Goal: Information Seeking & Learning: Compare options

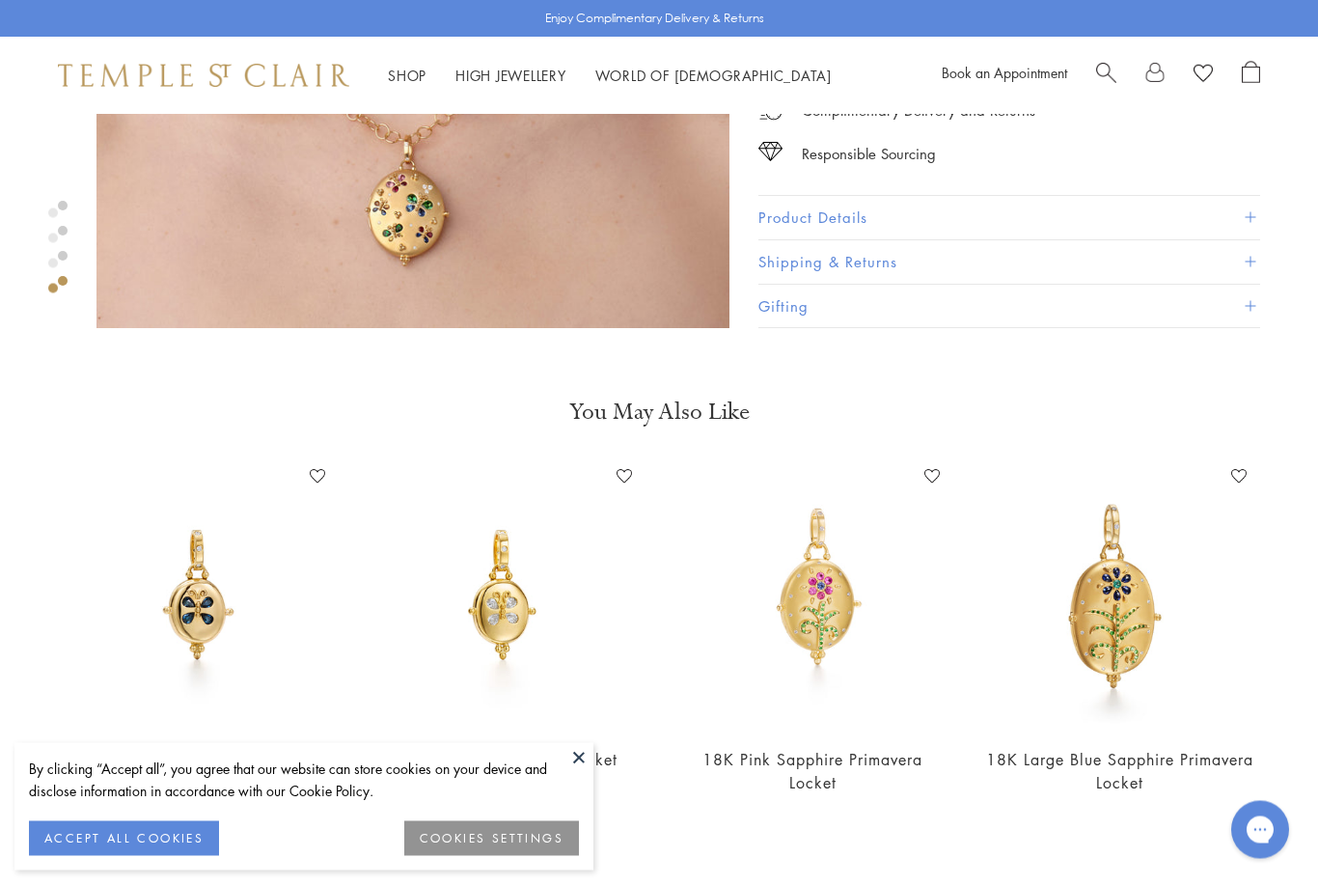
scroll to position [2404, 0]
click at [806, 596] on img at bounding box center [812, 595] width 269 height 269
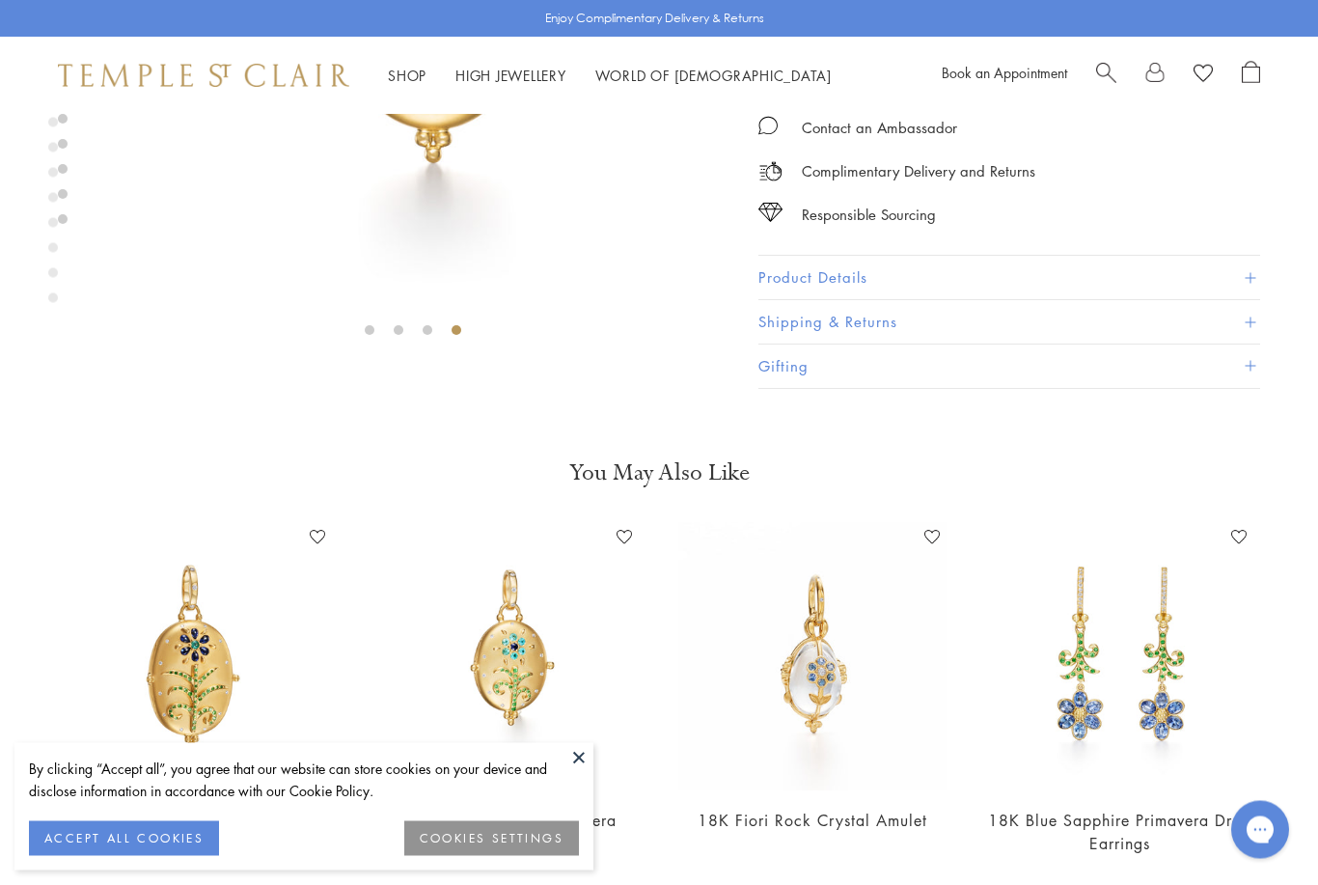
scroll to position [432, 0]
click at [169, 682] on img at bounding box center [198, 653] width 269 height 269
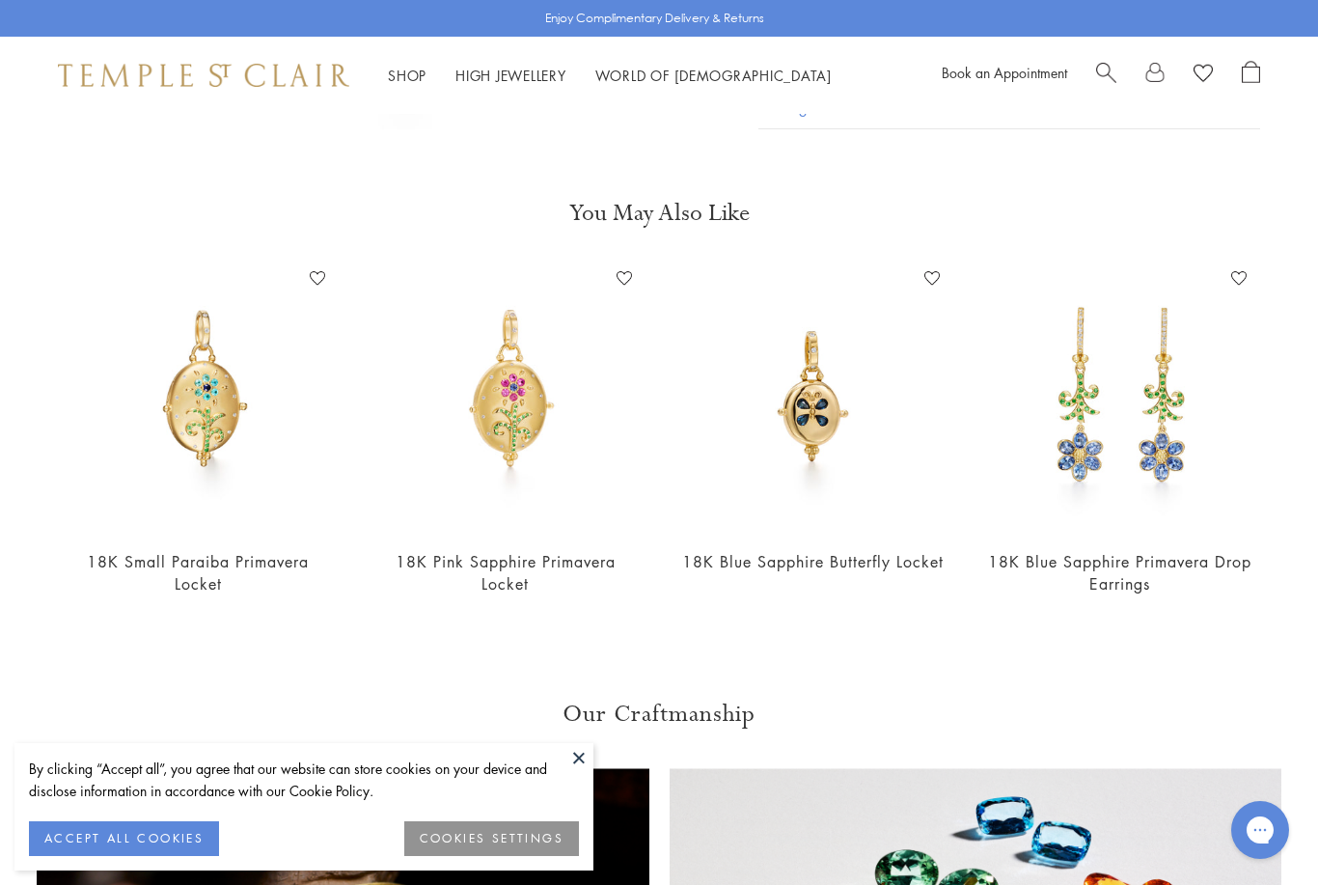
scroll to position [3926, 0]
click at [809, 406] on img at bounding box center [812, 397] width 269 height 269
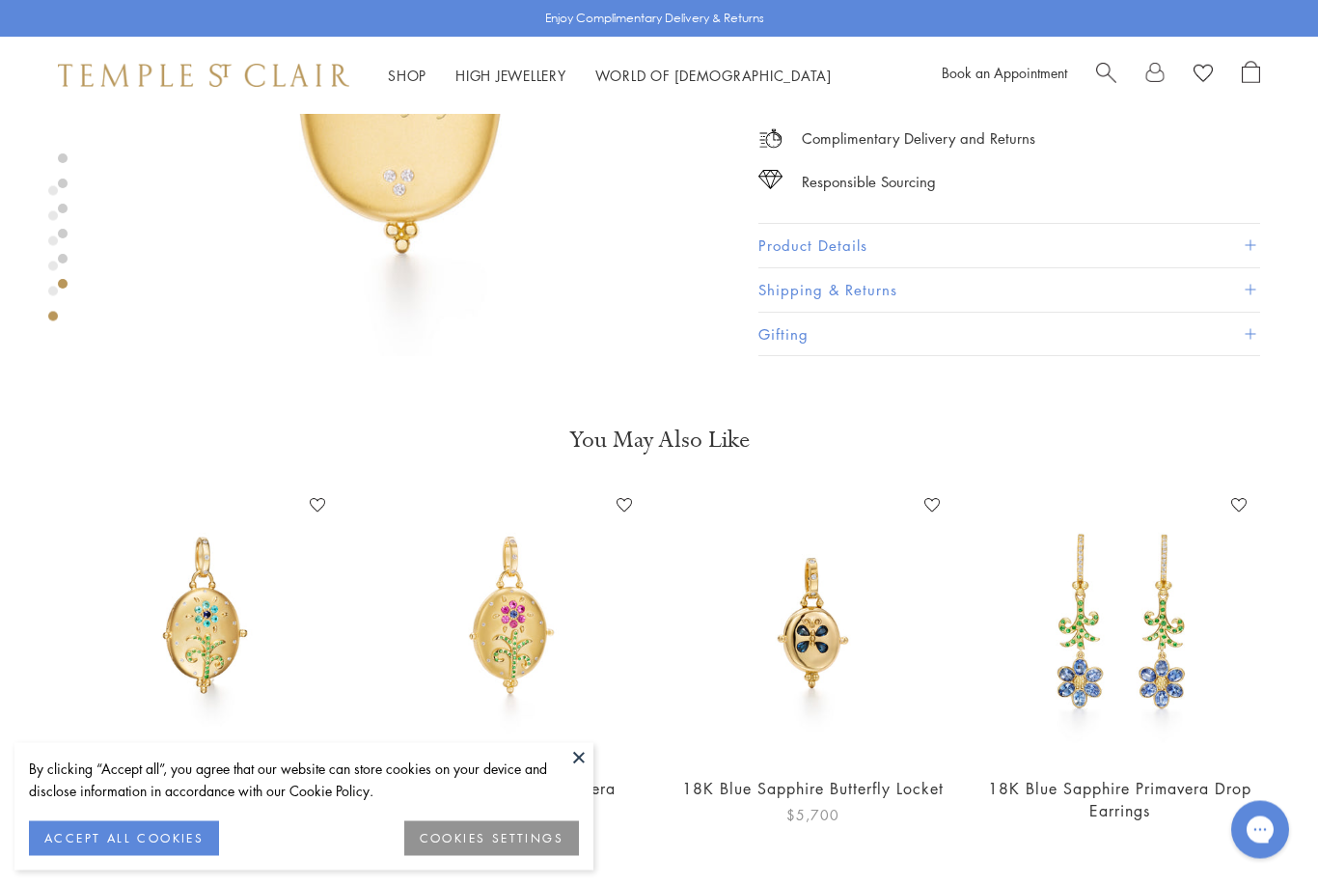
scroll to position [3700, 0]
click at [191, 635] on img at bounding box center [198, 623] width 269 height 269
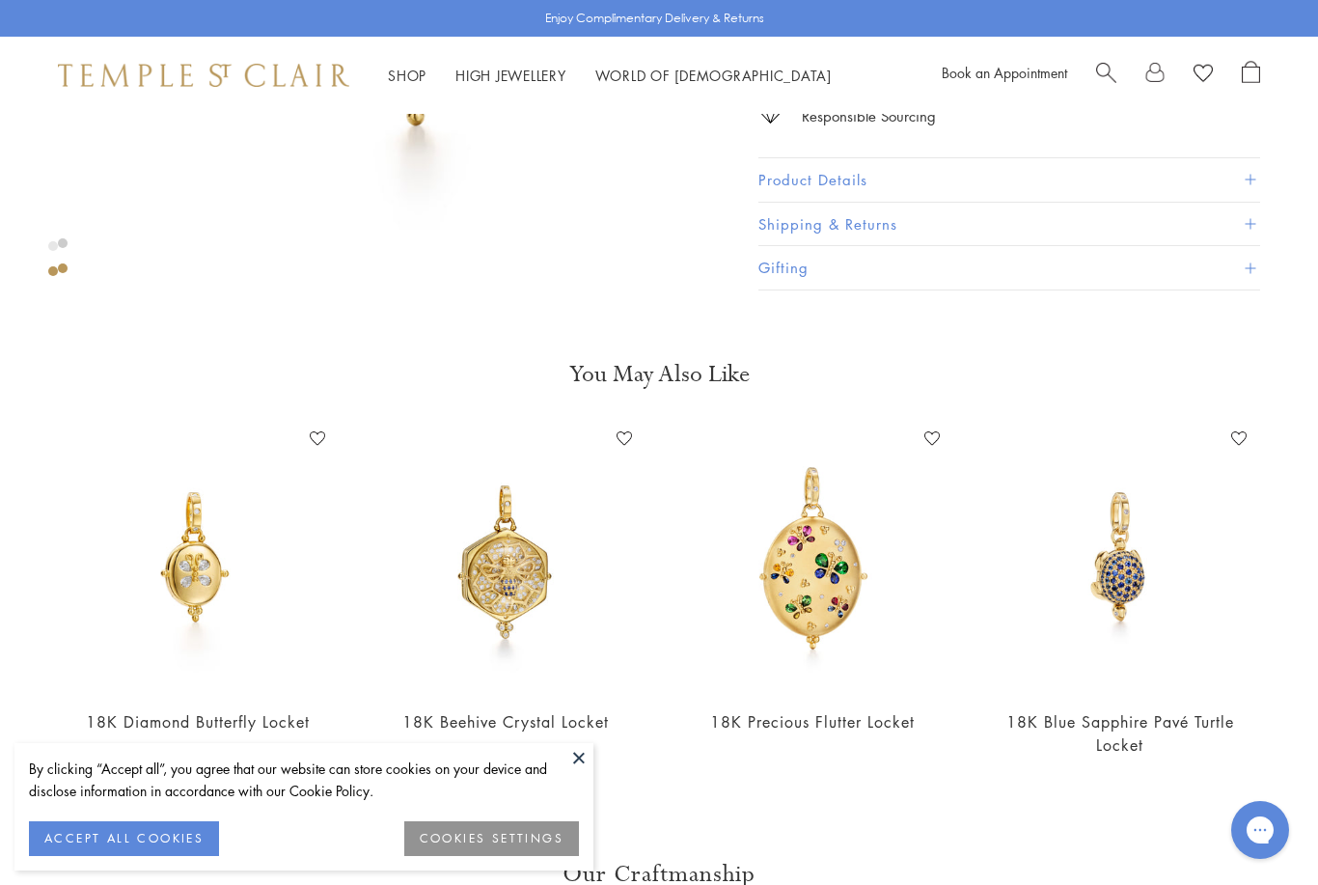
scroll to position [990, 0]
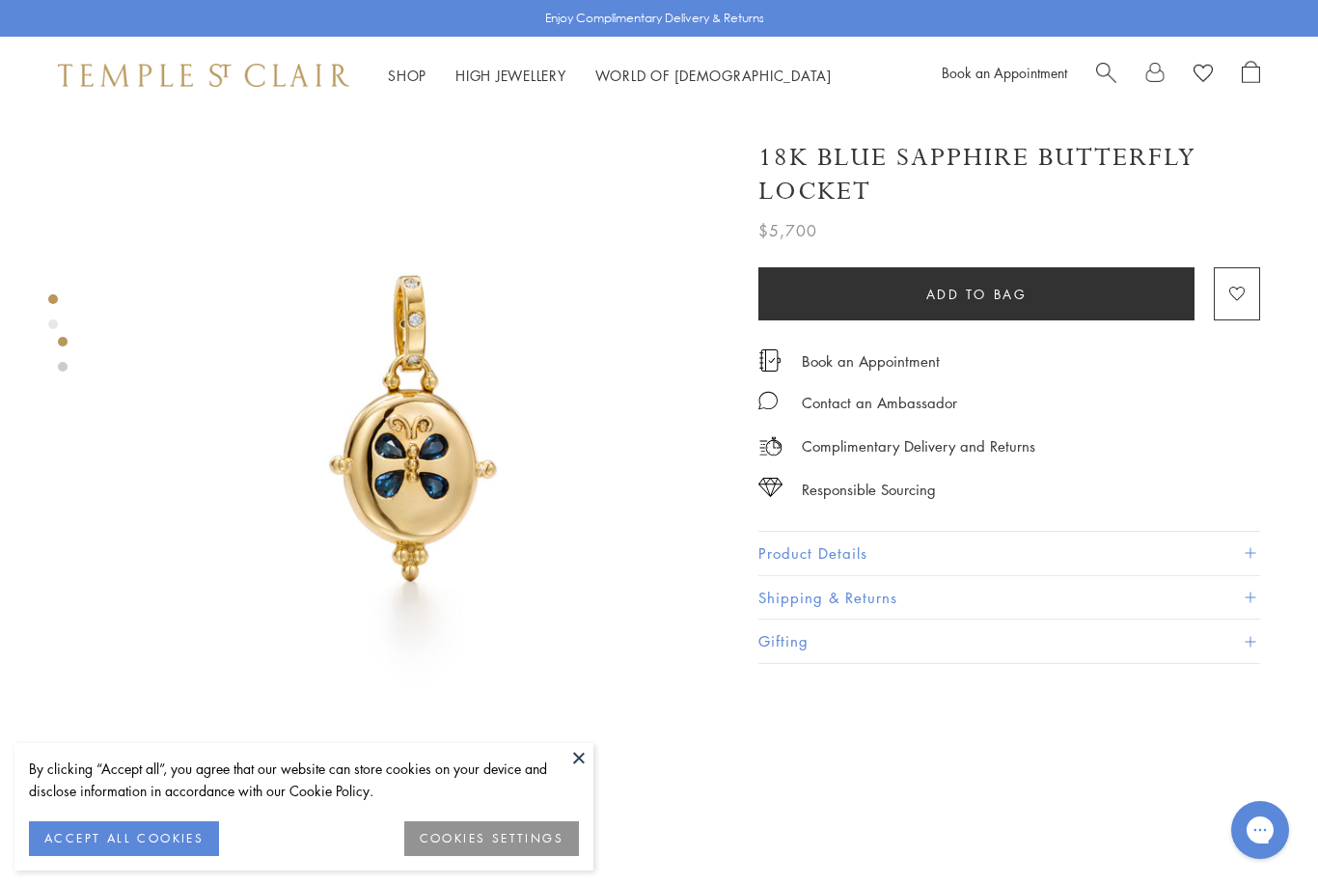
scroll to position [0, 4]
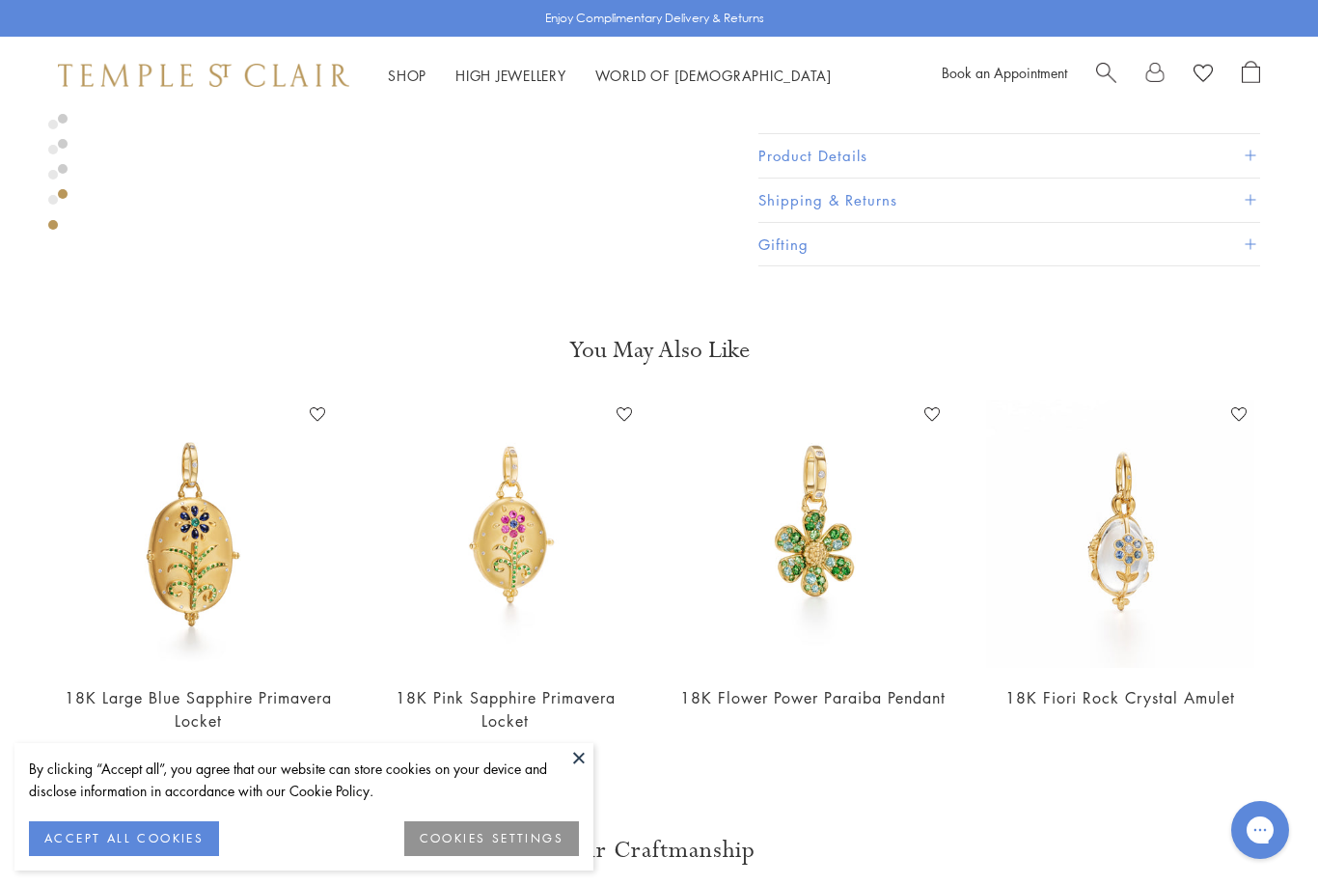
scroll to position [3793, 0]
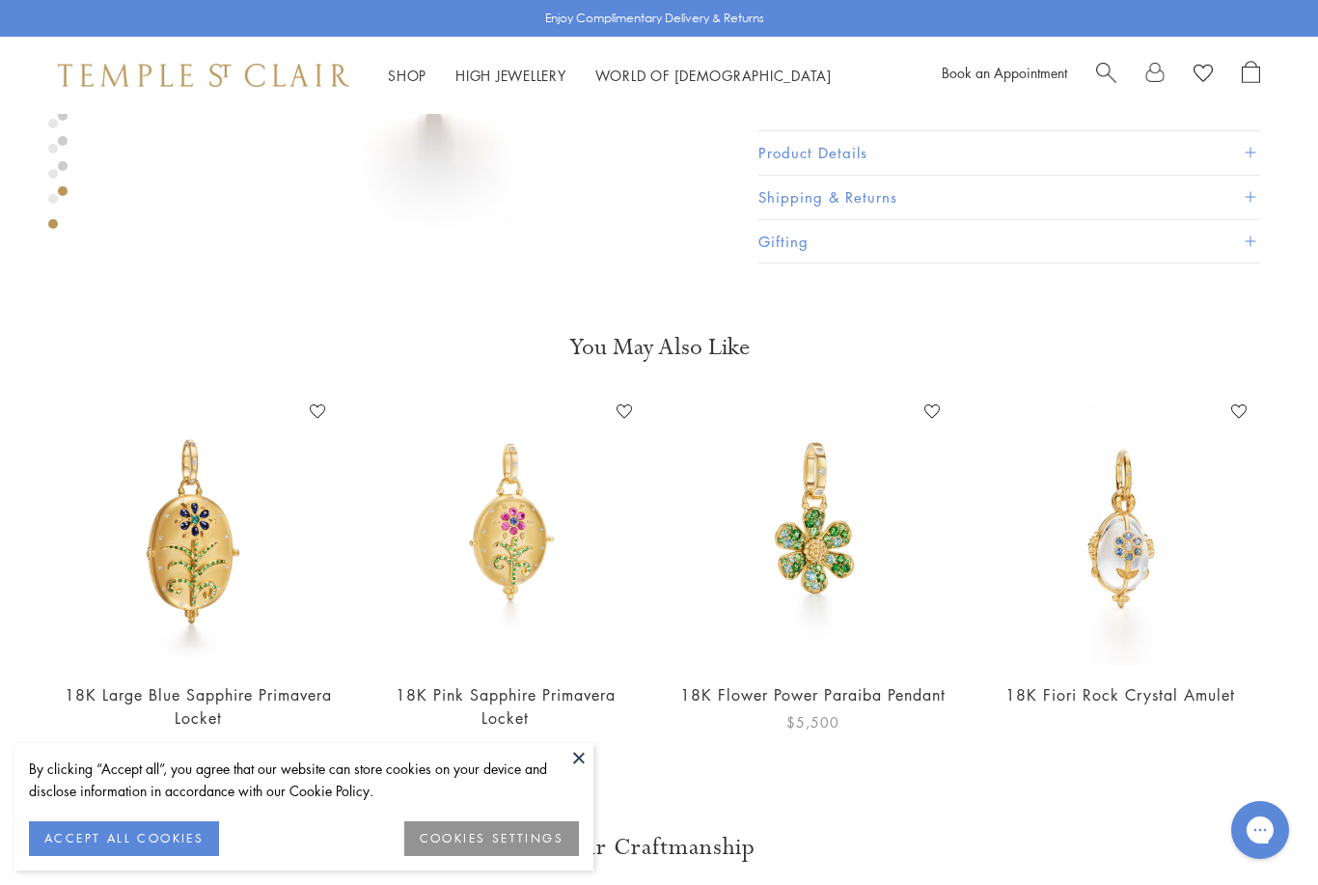
click at [834, 551] on img at bounding box center [812, 531] width 269 height 269
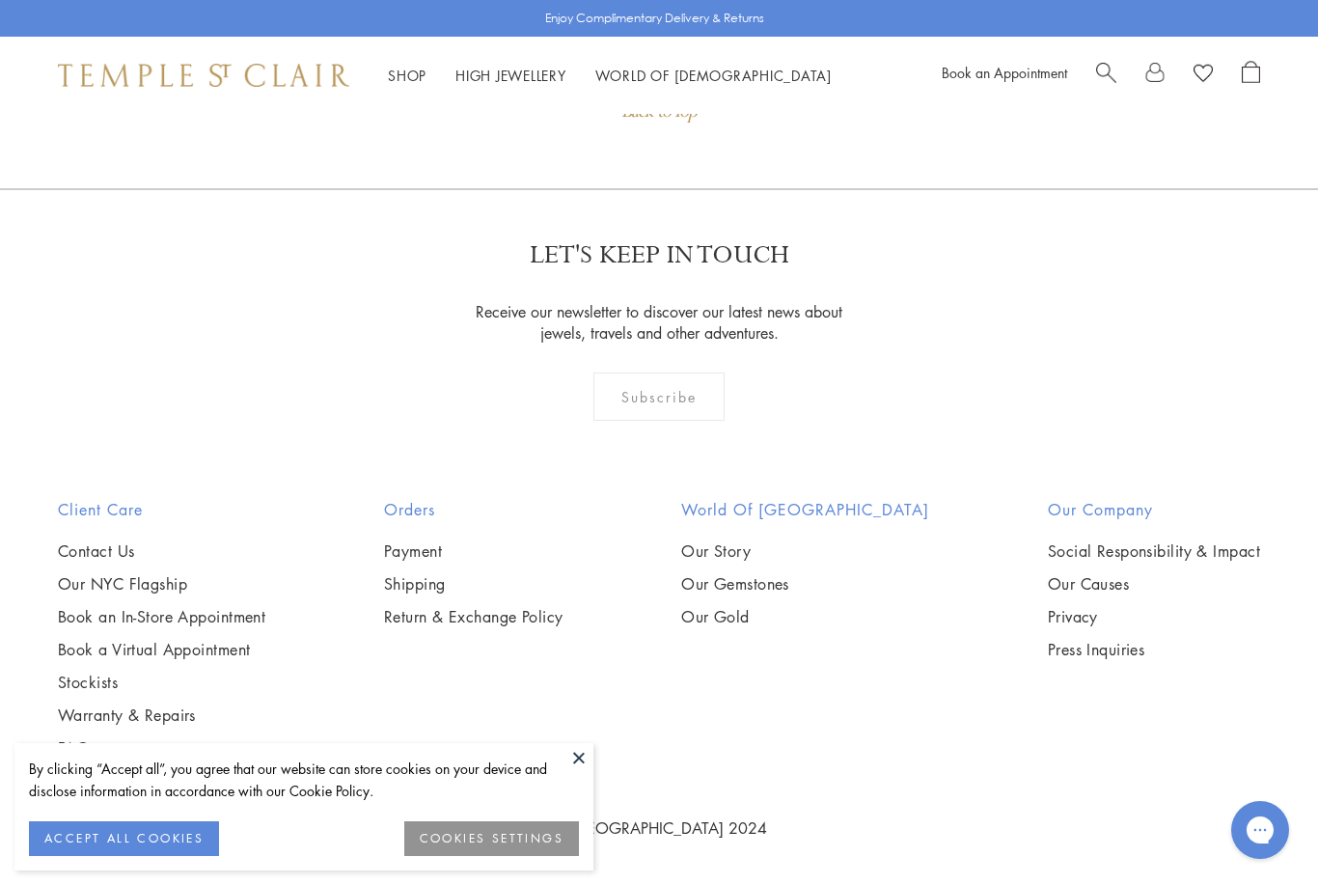
scroll to position [1045, 0]
